Goal: Transaction & Acquisition: Purchase product/service

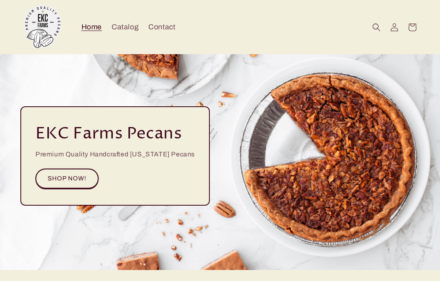
scroll to position [18, 0]
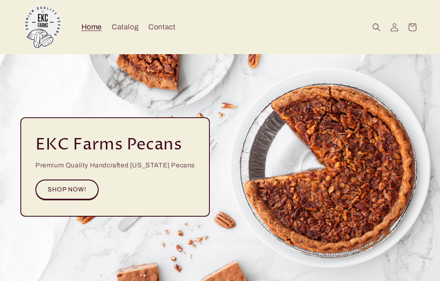
click at [133, 24] on span "Catalog" at bounding box center [125, 26] width 27 height 9
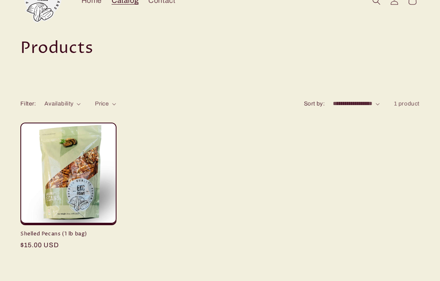
scroll to position [11, 0]
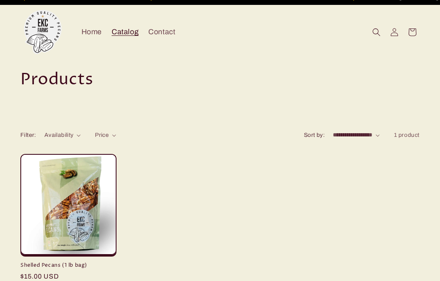
click at [94, 33] on span "Home" at bounding box center [91, 31] width 20 height 9
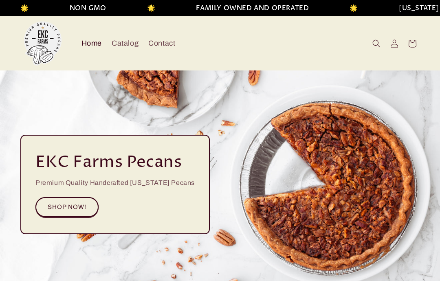
click at [411, 44] on icon at bounding box center [412, 44] width 18 height 18
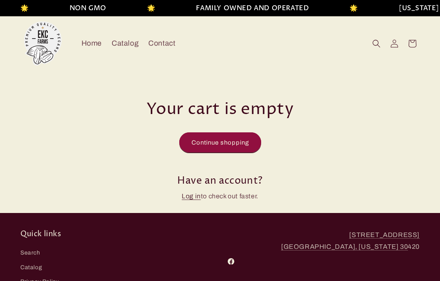
click at [39, 52] on img at bounding box center [42, 43] width 45 height 45
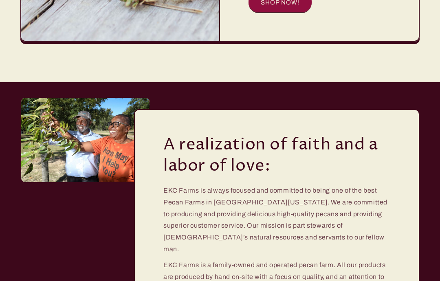
scroll to position [1218, 0]
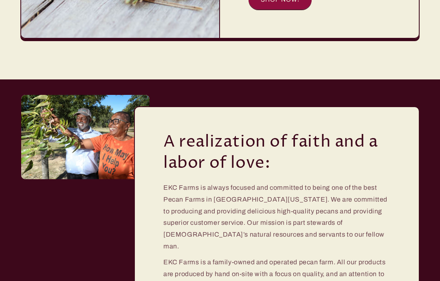
click at [60, 130] on img at bounding box center [85, 137] width 128 height 84
click at [57, 132] on img at bounding box center [85, 137] width 128 height 84
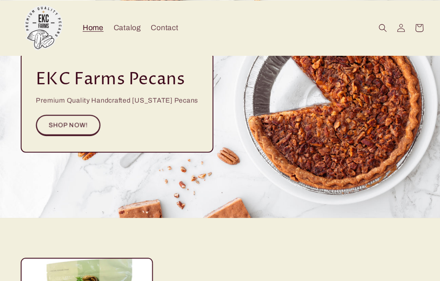
scroll to position [83, 0]
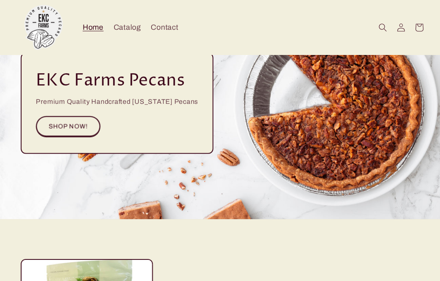
click at [378, 175] on div "EKC Farms Pecans Premium Quality Handcrafted Georgia Pecans SHOP NOW!" at bounding box center [220, 102] width 440 height 228
click at [50, 133] on link "SHOP NOW!" at bounding box center [66, 124] width 63 height 20
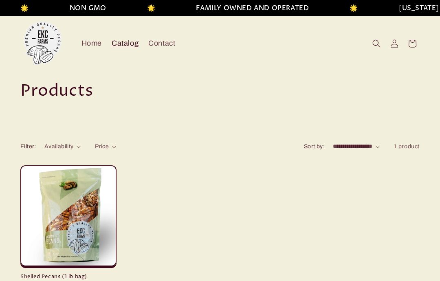
click at [39, 46] on img at bounding box center [42, 43] width 45 height 45
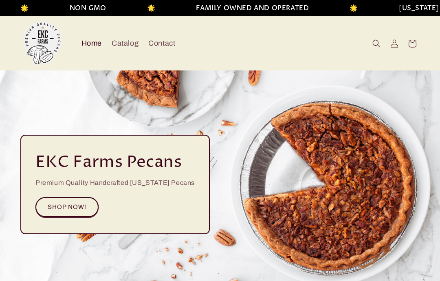
click at [114, 47] on span "Catalog" at bounding box center [125, 43] width 27 height 9
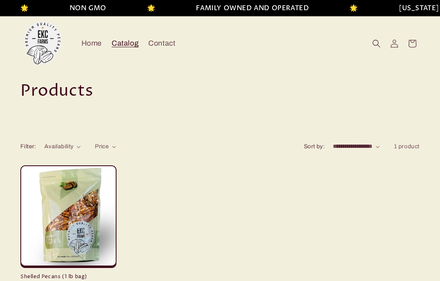
click at [91, 46] on span "Home" at bounding box center [91, 43] width 20 height 9
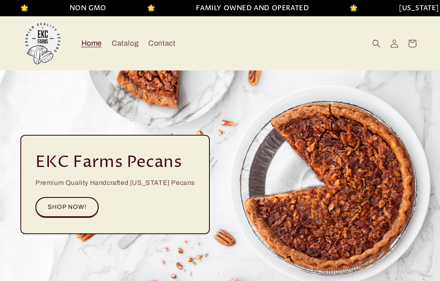
click at [127, 45] on span "Catalog" at bounding box center [125, 43] width 27 height 9
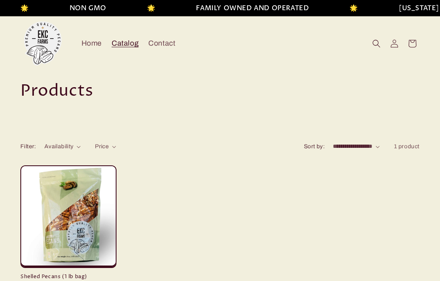
click at [94, 273] on link "Shelled Pecans (1 lb bag)" at bounding box center [68, 276] width 96 height 7
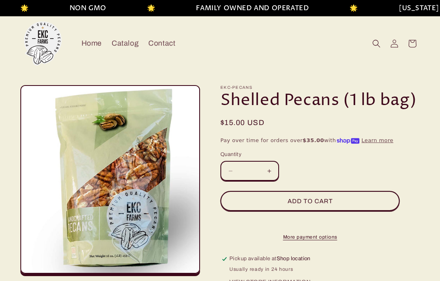
click at [92, 47] on span "Home" at bounding box center [91, 43] width 20 height 9
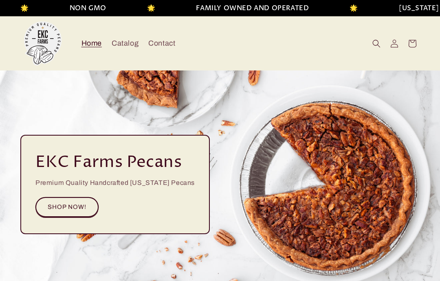
click at [225, 119] on div "EKC Farms Pecans Premium Quality Handcrafted [US_STATE] Pecans SHOP NOW!" at bounding box center [220, 184] width 440 height 228
click at [227, 108] on div "EKC Farms Pecans Premium Quality Handcrafted [US_STATE] Pecans SHOP NOW!" at bounding box center [220, 184] width 440 height 228
click at [202, 105] on div "EKC Farms Pecans Premium Quality Handcrafted [US_STATE] Pecans SHOP NOW!" at bounding box center [220, 184] width 440 height 228
click at [126, 42] on span "Catalog" at bounding box center [125, 43] width 27 height 9
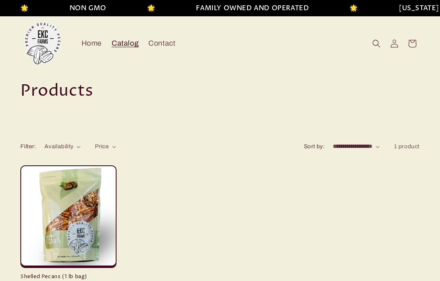
click at [392, 47] on icon at bounding box center [393, 43] width 7 height 8
